Goal: Task Accomplishment & Management: Complete application form

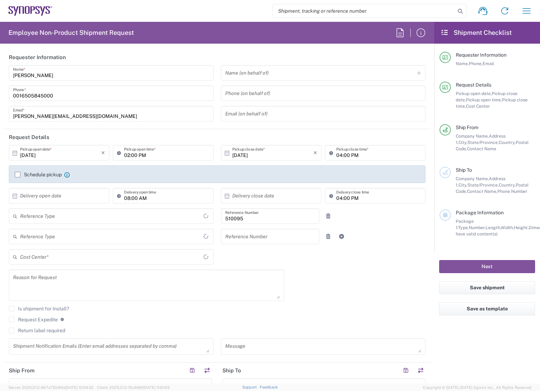
type input "Department"
type input "Delivered at Place"
type input "US01, SG, EM, R&D 510095"
type input "[US_STATE]"
type input "[GEOGRAPHIC_DATA]"
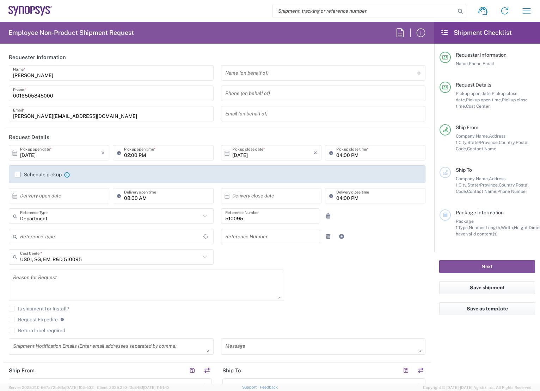
type input "[GEOGRAPHIC_DATA]"
type input "Headquarters USSV"
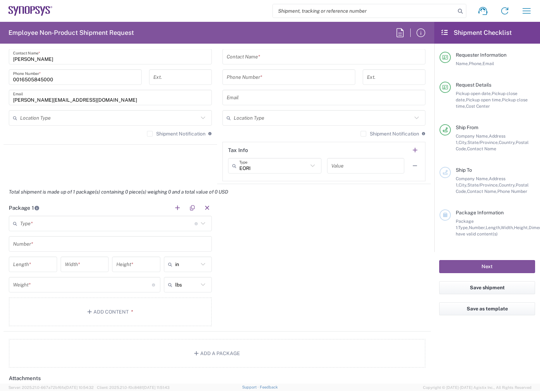
scroll to position [529, 0]
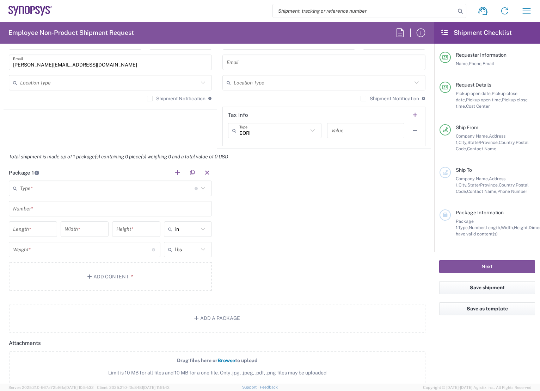
click at [105, 191] on input "text" at bounding box center [107, 189] width 174 height 12
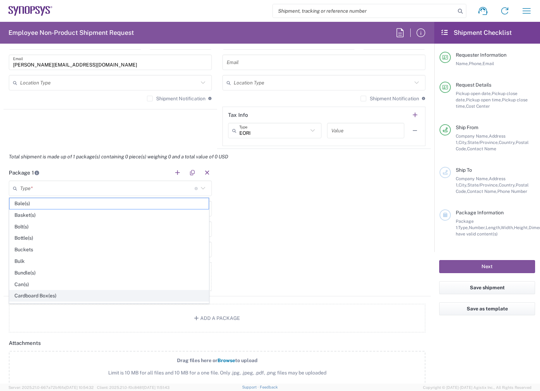
click at [71, 294] on span "Cardboard Box(es)" at bounding box center [109, 296] width 199 height 11
type input "Cardboard Box(es)"
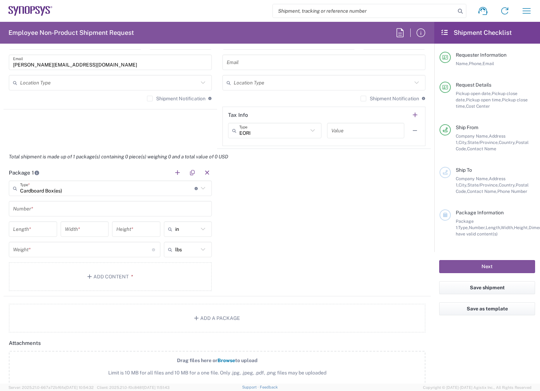
click at [53, 212] on input "text" at bounding box center [110, 209] width 195 height 12
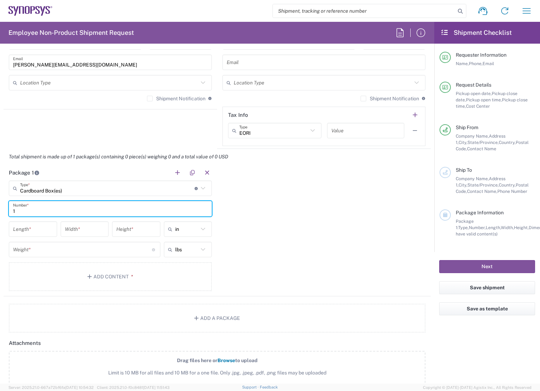
type input "1"
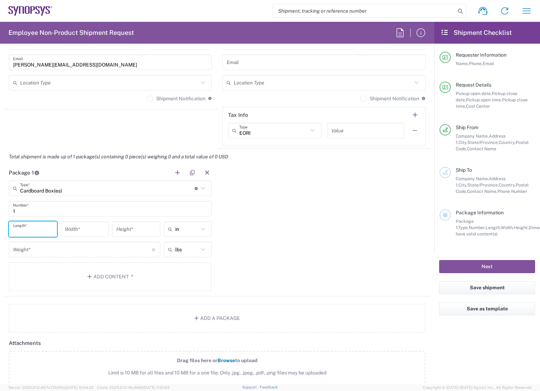
click at [47, 233] on input "number" at bounding box center [33, 229] width 40 height 12
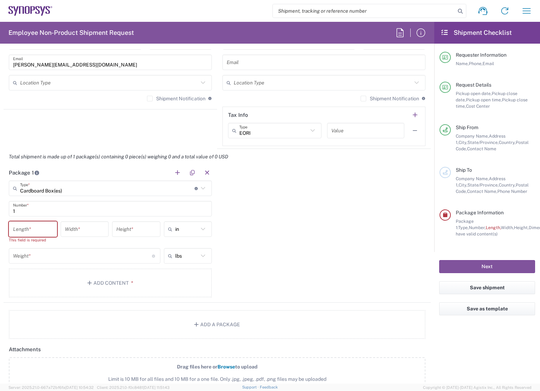
click at [46, 234] on input "number" at bounding box center [33, 229] width 40 height 12
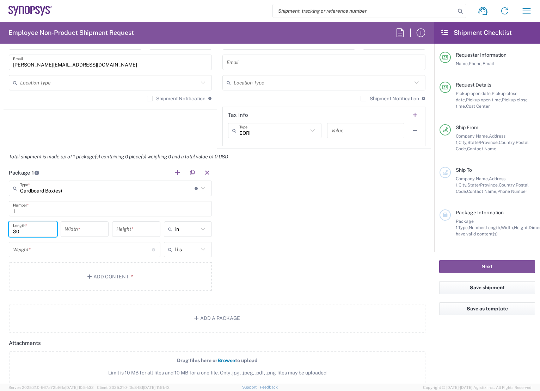
type input "30"
click at [101, 235] on input "number" at bounding box center [85, 229] width 40 height 12
type input "25"
click at [144, 235] on input "number" at bounding box center [136, 229] width 40 height 12
type input "24.5"
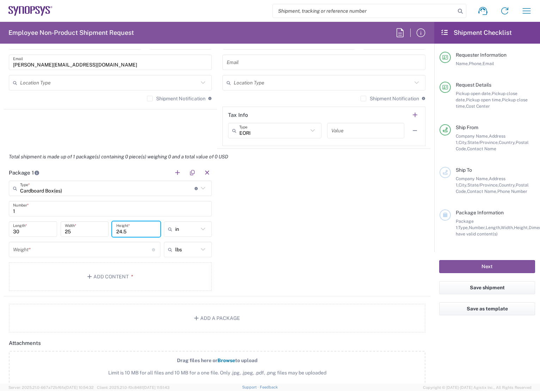
click at [111, 252] on input "number" at bounding box center [82, 250] width 139 height 12
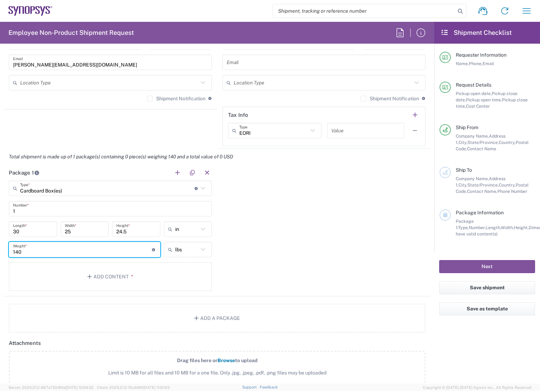
type input "140"
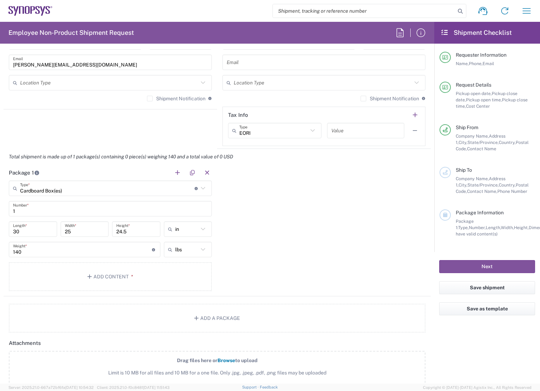
click at [246, 222] on div "Package 1 Cardboard Box(es) Type * Material used to package goods Bale(s) Baske…" at bounding box center [217, 231] width 427 height 132
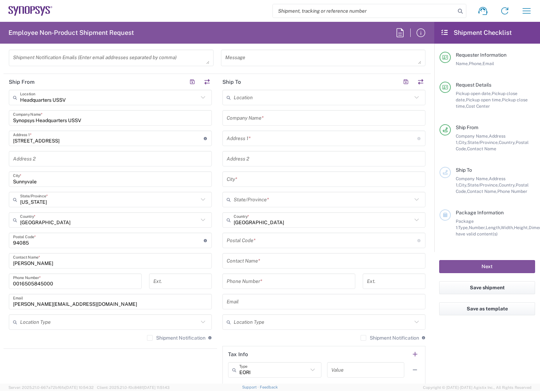
scroll to position [282, 0]
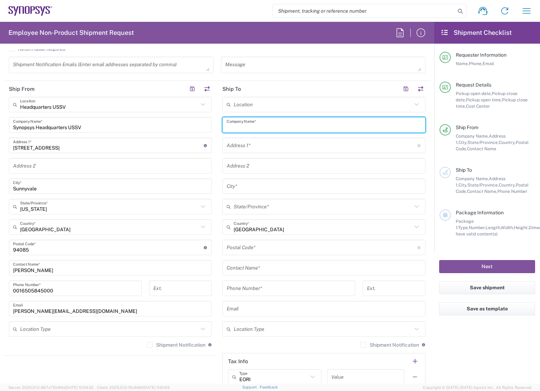
click at [288, 124] on input "text" at bounding box center [324, 125] width 195 height 12
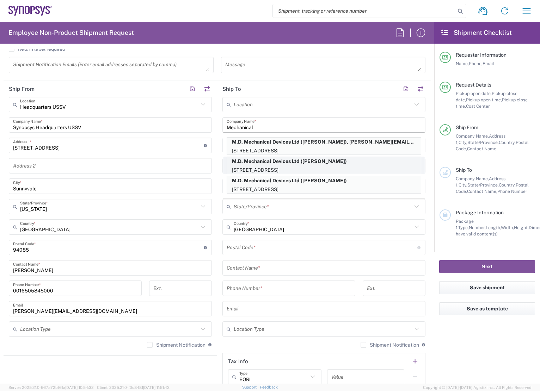
click at [291, 161] on p "M.D. Mechanical Devices Ltd ([PERSON_NAME])" at bounding box center [324, 161] width 194 height 9
type input "M.D. Mechanical Devices Ltd"
type input "Haamelim 34"
type input "[GEOGRAPHIC_DATA]"
type input "Israel"
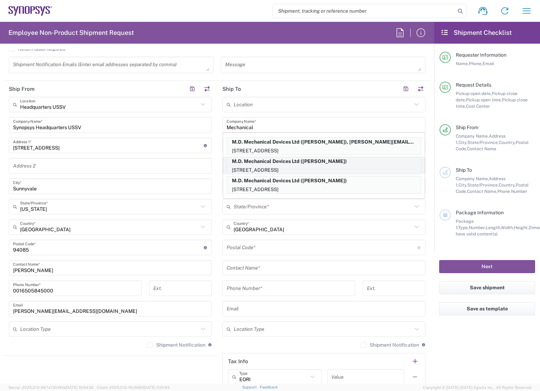
type input "2624409"
type input "[PERSON_NAME]"
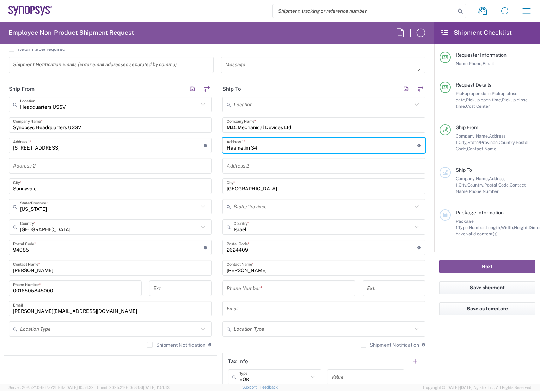
drag, startPoint x: 255, startPoint y: 147, endPoint x: 220, endPoint y: 146, distance: 35.6
click at [222, 146] on div "Haamelim 34 Address 1 * For cross streets use street names with '&' or 'and' in…" at bounding box center [323, 146] width 203 height 16
type input "34 HA'AMLELIM ST"
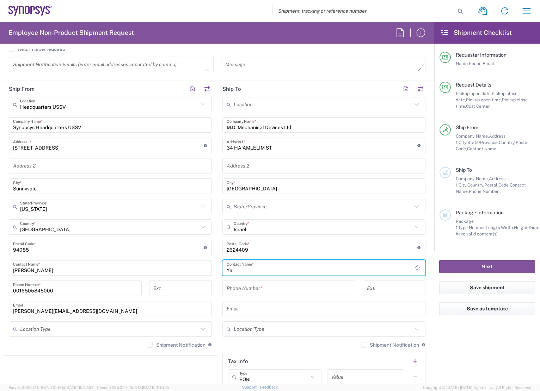
type input "Y"
type input "e"
type input "[PERSON_NAME]"
click at [262, 291] on input "tel" at bounding box center [289, 289] width 124 height 12
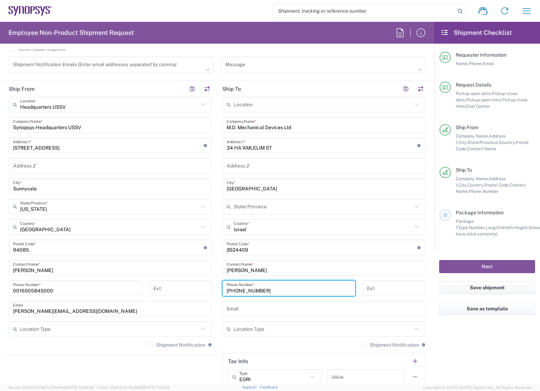
type input "[PHONE_NUMBER]"
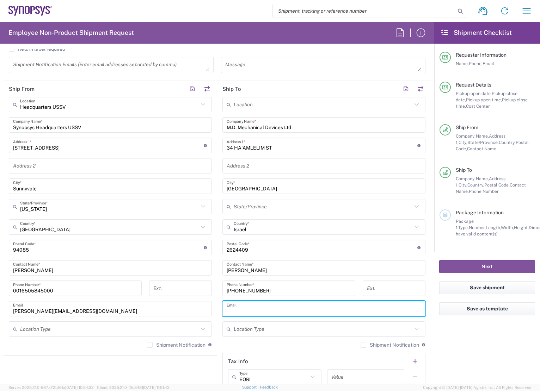
click at [257, 309] on input "text" at bounding box center [324, 309] width 195 height 12
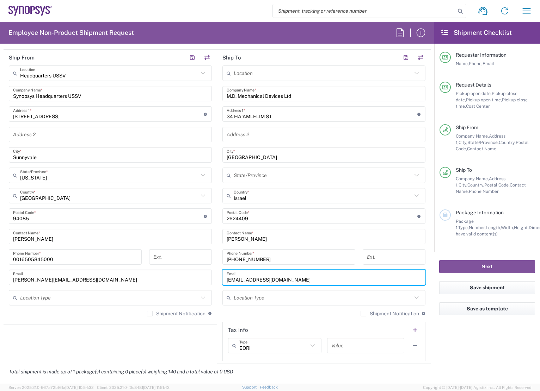
scroll to position [423, 0]
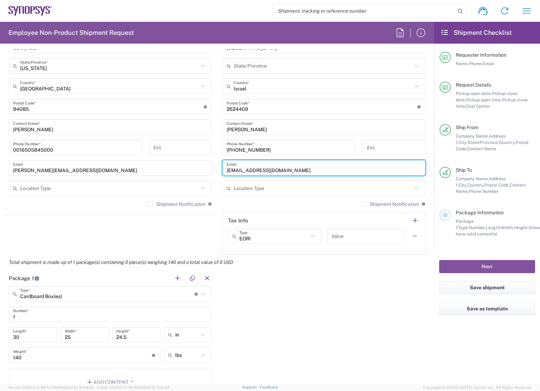
type input "[EMAIL_ADDRESS][DOMAIN_NAME]"
click at [412, 190] on icon at bounding box center [416, 188] width 9 height 9
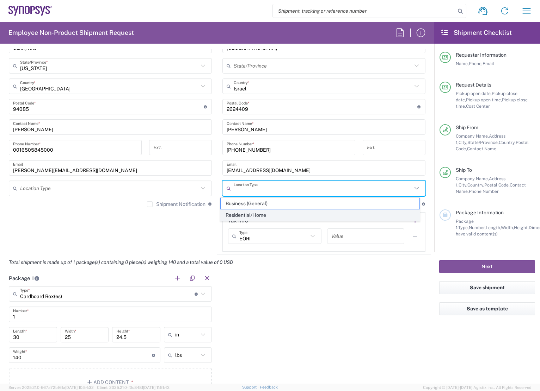
click at [348, 212] on span "Residential/Home" at bounding box center [320, 215] width 199 height 11
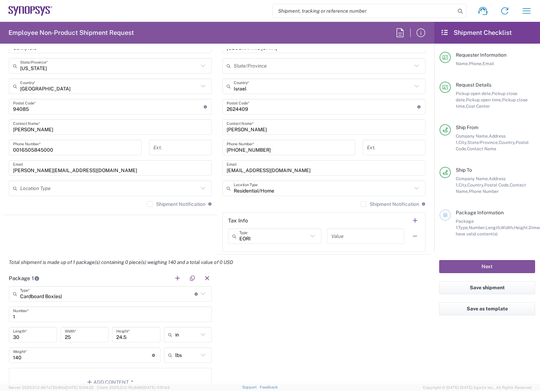
click at [413, 190] on icon at bounding box center [416, 188] width 9 height 9
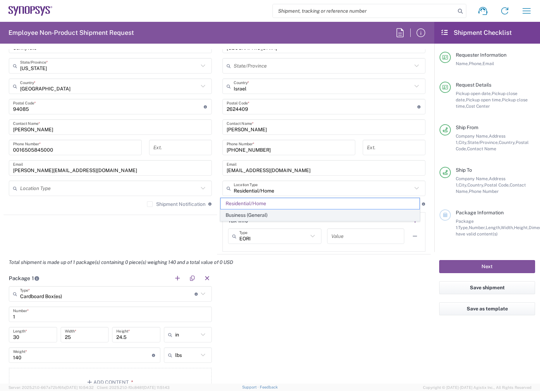
click at [332, 220] on span "Business (General)" at bounding box center [320, 215] width 199 height 11
type input "Business (General)"
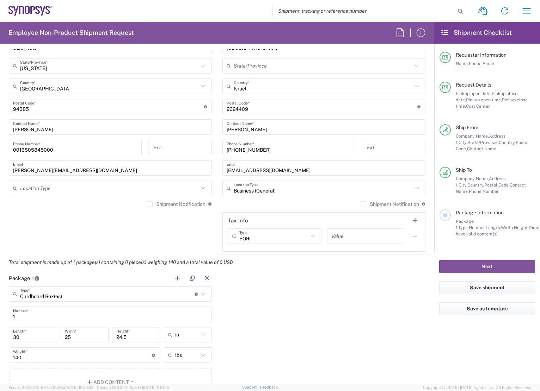
click at [202, 188] on icon at bounding box center [202, 188] width 9 height 9
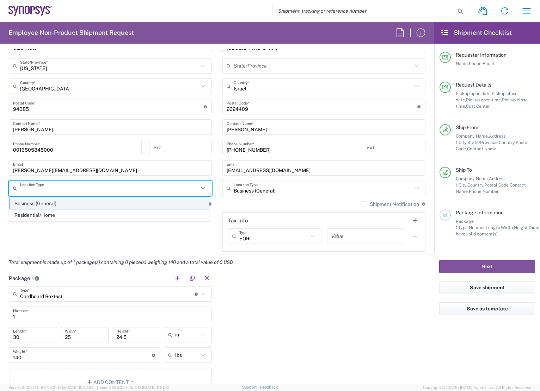
click at [135, 205] on span "Business (General)" at bounding box center [109, 203] width 199 height 11
type input "Business (General)"
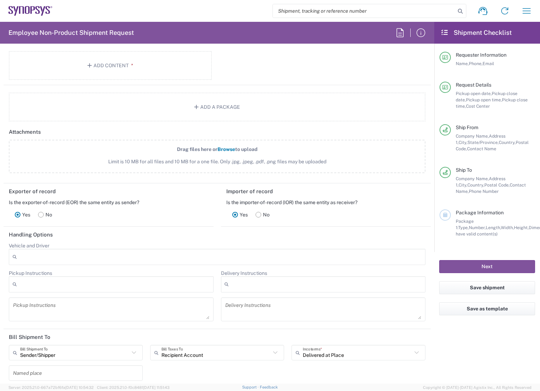
scroll to position [836, 0]
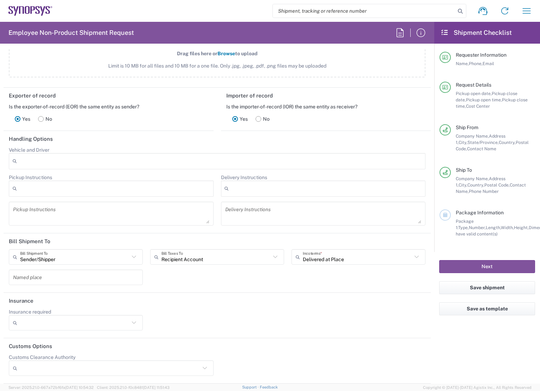
click at [412, 257] on icon at bounding box center [416, 257] width 9 height 9
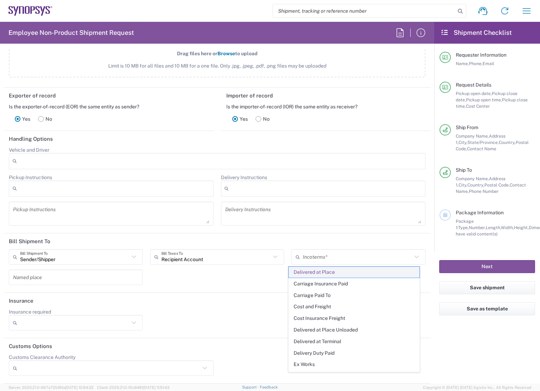
click at [355, 275] on span "Delivered at Place" at bounding box center [354, 272] width 131 height 11
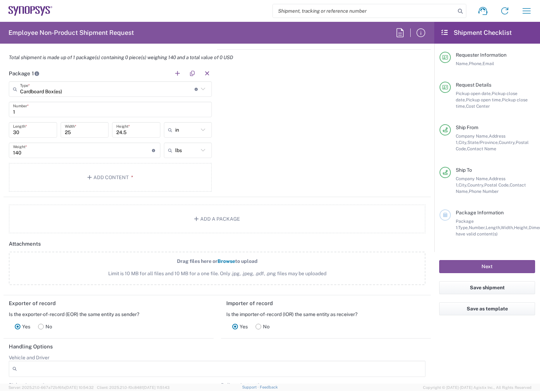
scroll to position [624, 0]
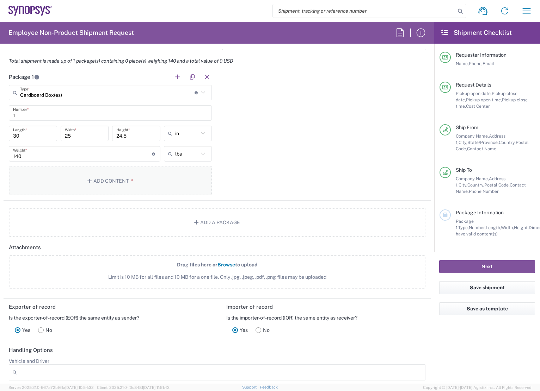
click at [98, 181] on button "Add Content *" at bounding box center [110, 181] width 203 height 29
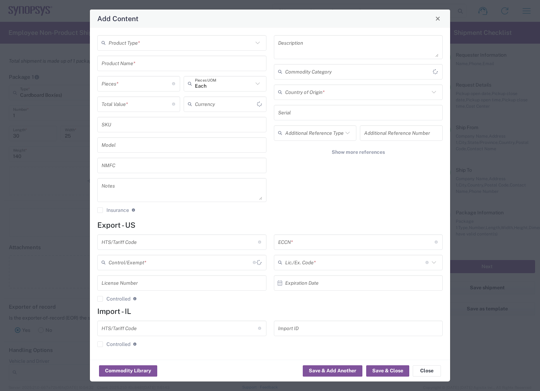
type input "US Dollar"
click at [258, 43] on icon at bounding box center [257, 43] width 4 height 2
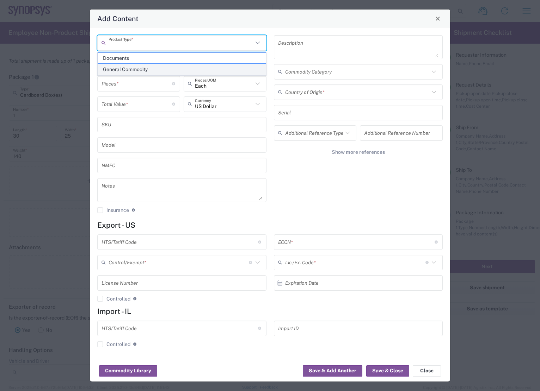
click at [192, 67] on span "General Commodity" at bounding box center [182, 69] width 168 height 11
type input "General Commodity"
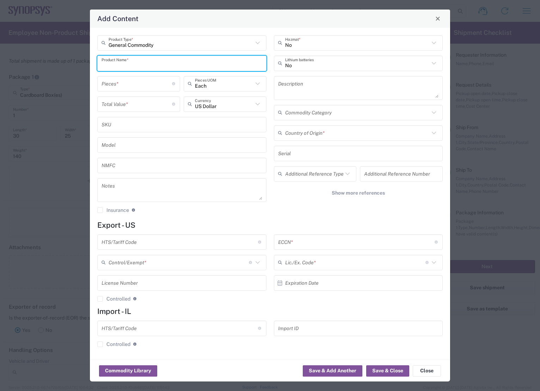
click at [177, 65] on input "text" at bounding box center [181, 63] width 161 height 12
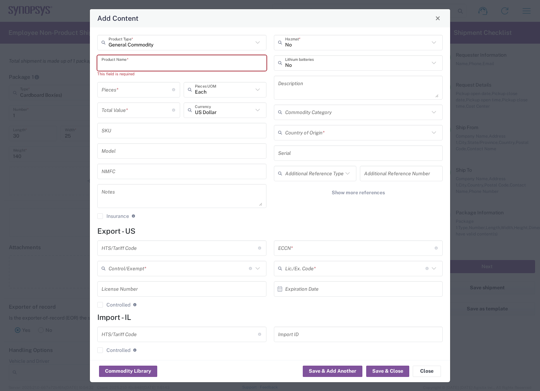
click at [169, 63] on input "text" at bounding box center [181, 63] width 161 height 12
paste input "MaxTC system with Analog Input 208-230V, 60Hz"
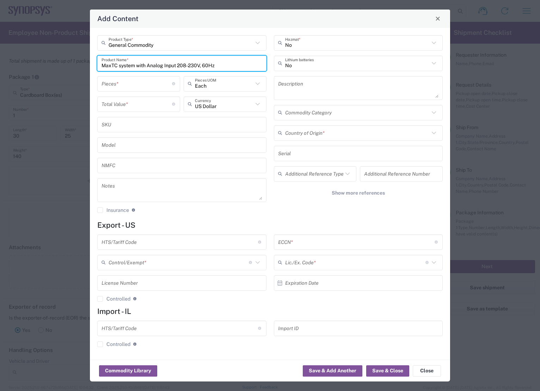
type input "MaxTC system with Analog Input 208-230V, 60Hz"
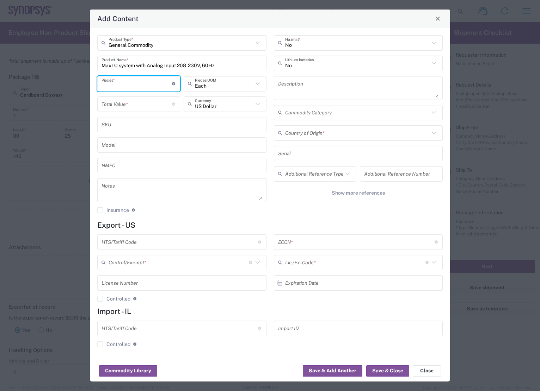
click at [153, 83] on input "number" at bounding box center [136, 84] width 70 height 12
type input "1"
click at [164, 110] on input "number" at bounding box center [136, 104] width 70 height 12
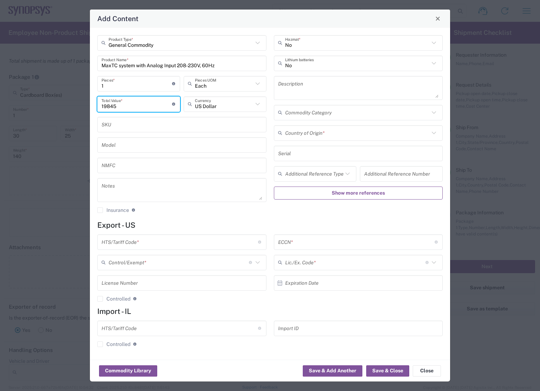
type input "19845"
click at [295, 198] on button "Show more references" at bounding box center [358, 193] width 169 height 13
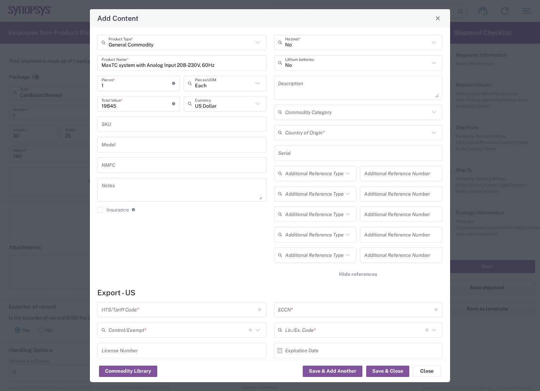
click at [136, 110] on input "19845" at bounding box center [136, 104] width 70 height 12
click at [309, 82] on textarea at bounding box center [358, 88] width 161 height 20
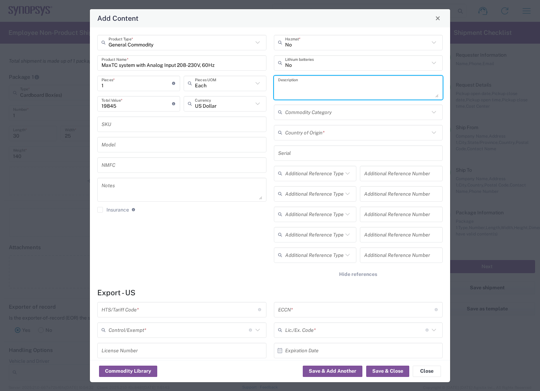
paste textarea "MaxTC system with Analog Input 208-230V, 60Hz"
type textarea "MaxTC system with Analog Input 208-230V, 60Hz SN: 23000297-1"
click at [322, 133] on input "text" at bounding box center [357, 133] width 144 height 12
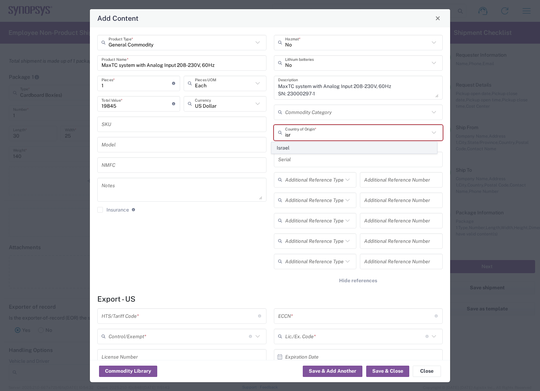
click at [316, 146] on span "Israel" at bounding box center [354, 148] width 165 height 11
type input "Israel"
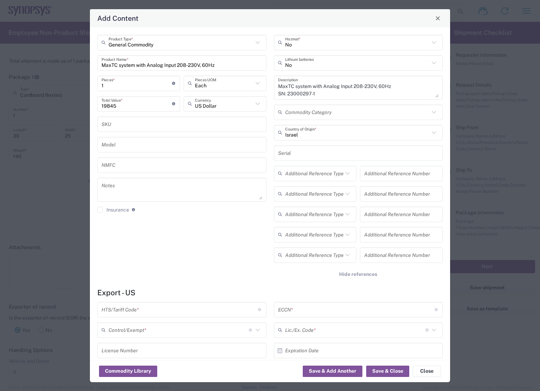
click at [315, 152] on input "text" at bounding box center [358, 153] width 161 height 12
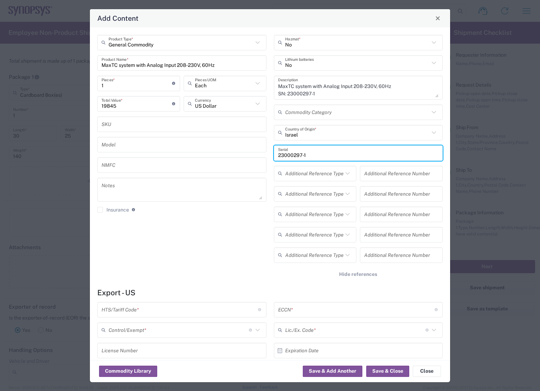
type input "23000297-1"
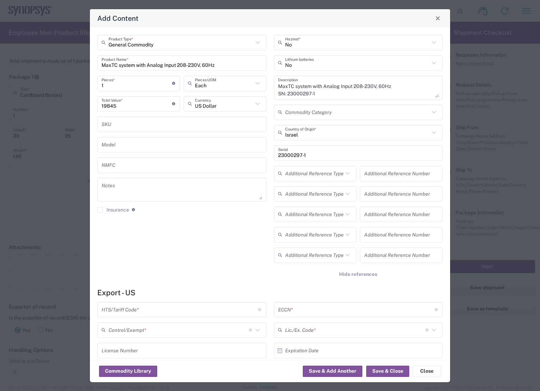
click at [201, 236] on div "General Commodity Product Type * MaxTC system with Analog Input 208-230V, 60Hz …" at bounding box center [182, 160] width 177 height 251
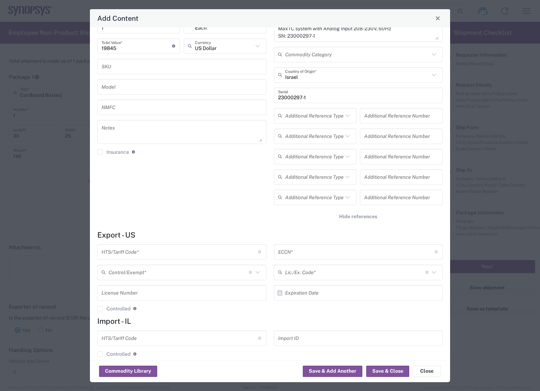
scroll to position [67, 0]
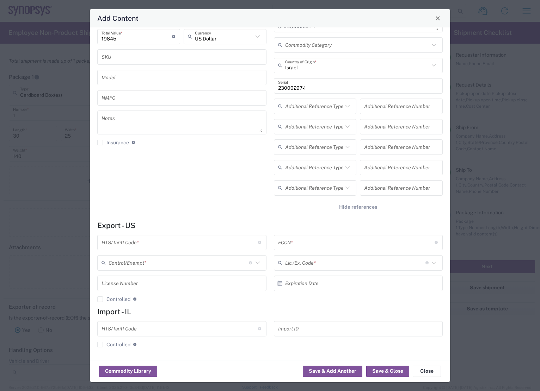
click at [222, 246] on input "text" at bounding box center [179, 242] width 156 height 12
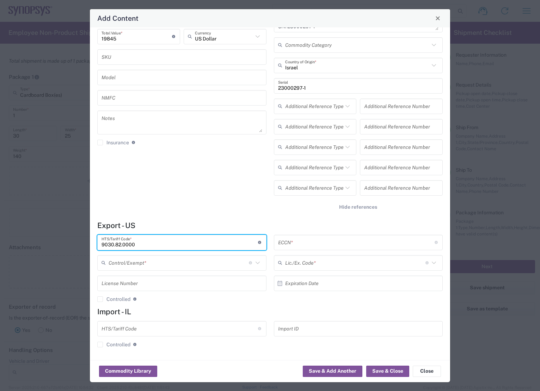
type input "9030.82.0000"
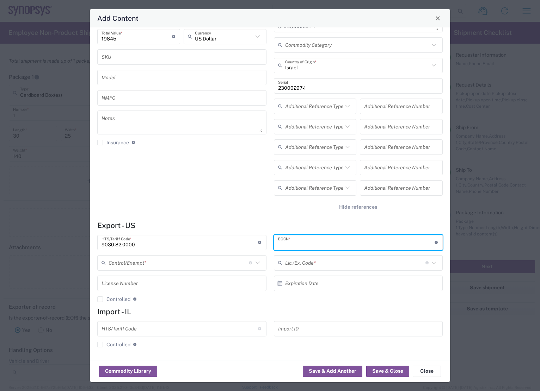
click at [293, 244] on input "text" at bounding box center [356, 242] width 156 height 12
type input "3B992.b"
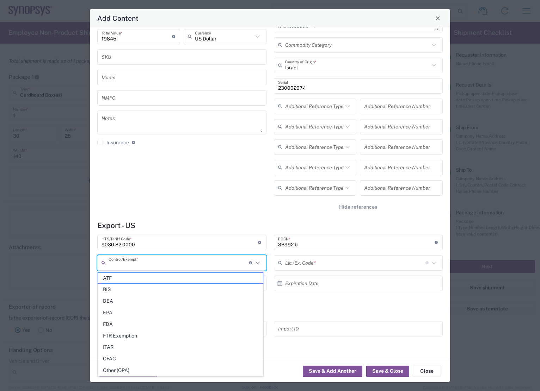
click at [201, 266] on input "text" at bounding box center [179, 263] width 140 height 12
click at [178, 285] on span "BIS" at bounding box center [180, 289] width 165 height 11
type input "BIS"
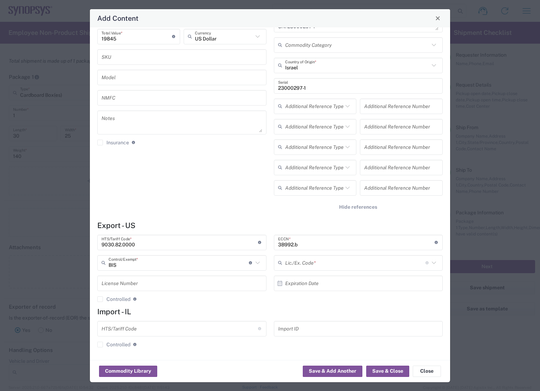
click at [384, 264] on input "text" at bounding box center [355, 263] width 140 height 12
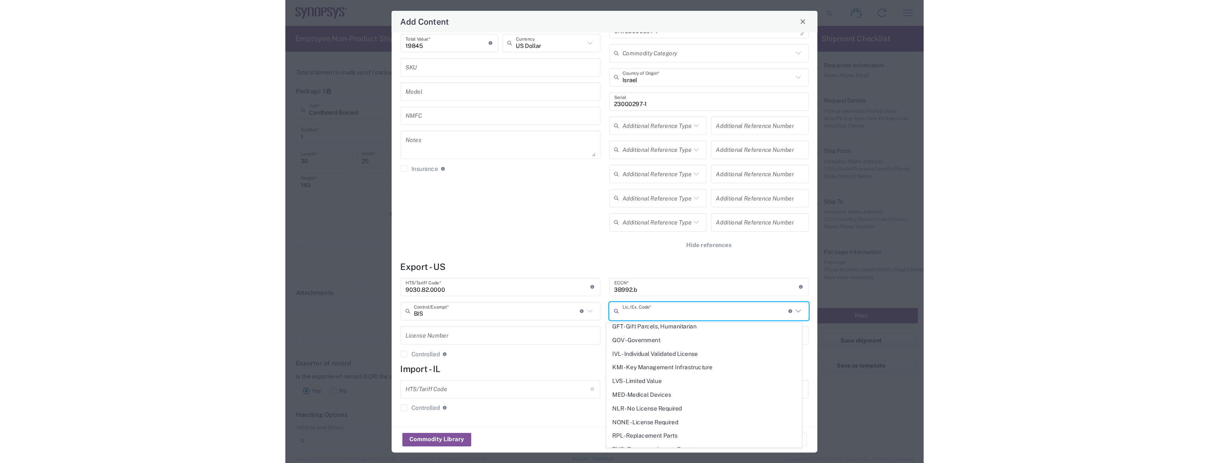
scroll to position [106, 0]
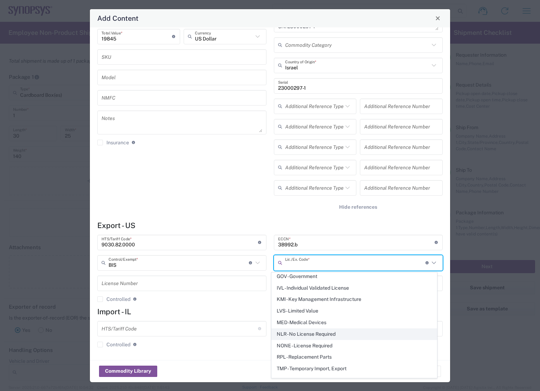
click at [337, 335] on span "NLR - No License Required" at bounding box center [354, 334] width 165 height 11
type input "NLR - No License Required"
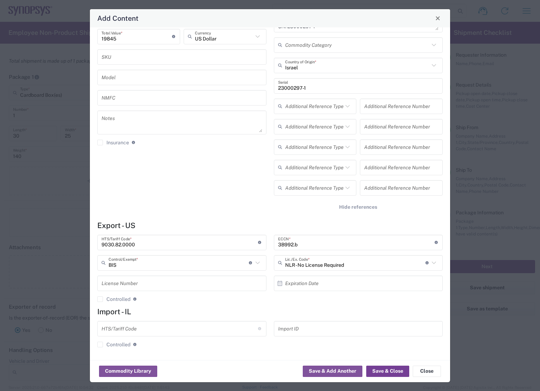
click at [387, 372] on button "Save & Close" at bounding box center [387, 371] width 43 height 11
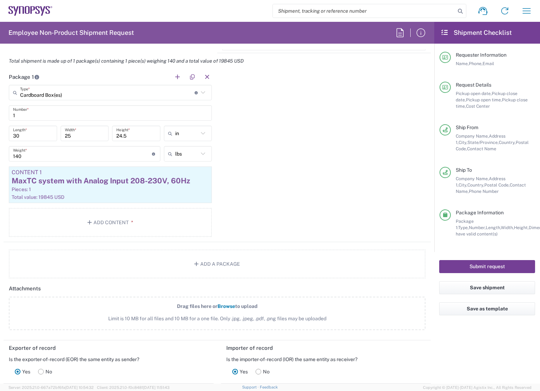
click at [450, 265] on button "Submit request" at bounding box center [487, 266] width 96 height 13
click at [491, 268] on button "Submit request" at bounding box center [487, 266] width 96 height 13
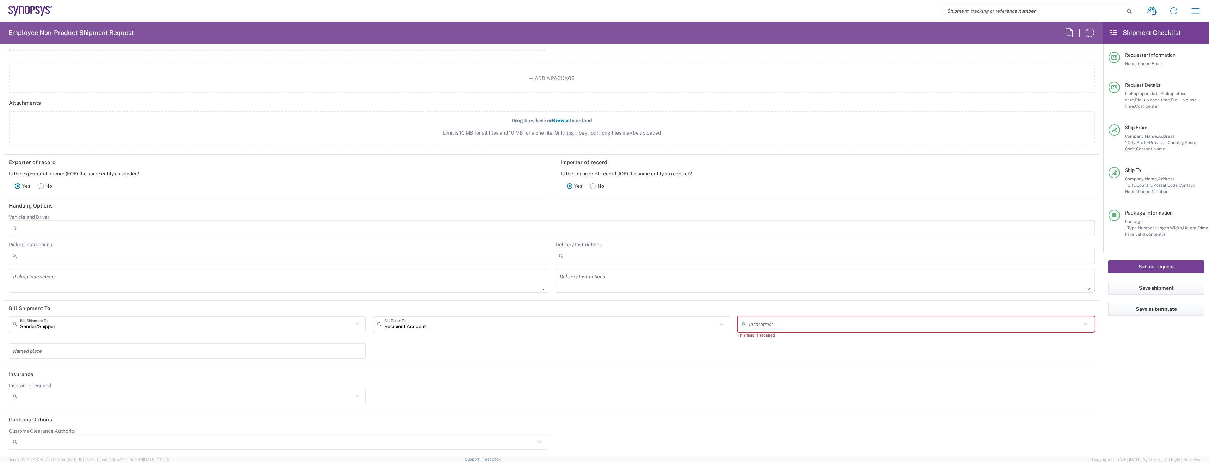
scroll to position [812, 0]
click at [539, 321] on icon at bounding box center [1085, 322] width 9 height 9
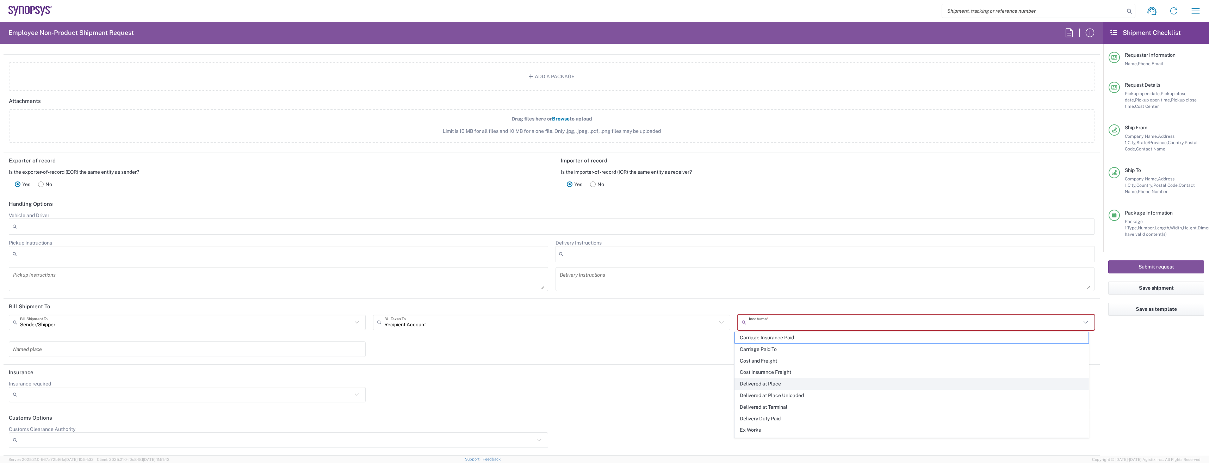
click at [539, 388] on span "Delivered at Place" at bounding box center [912, 383] width 354 height 11
type input "Delivered at Place"
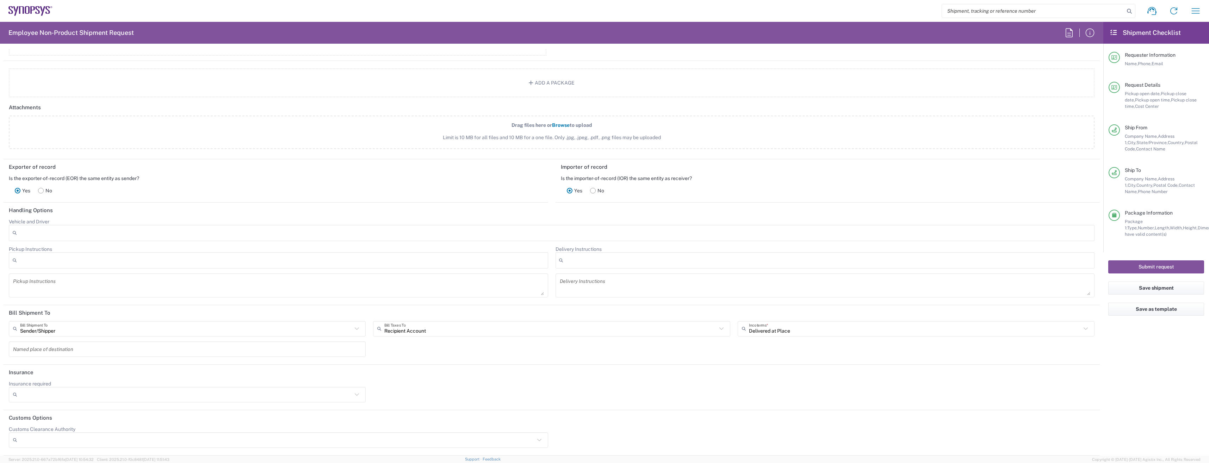
scroll to position [806, 0]
click at [539, 264] on button "Submit request" at bounding box center [1157, 266] width 96 height 13
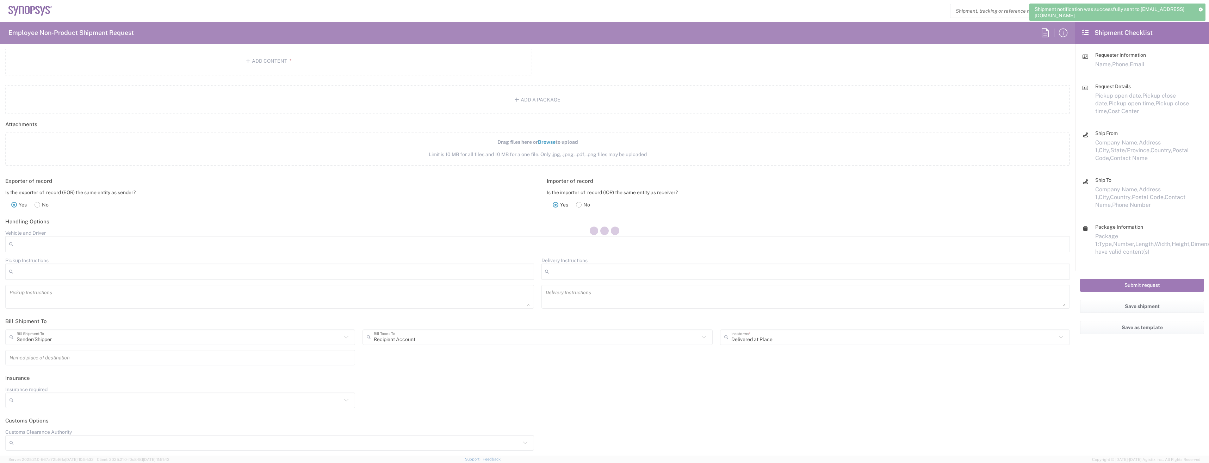
scroll to position [775, 0]
